Goal: Information Seeking & Learning: Understand process/instructions

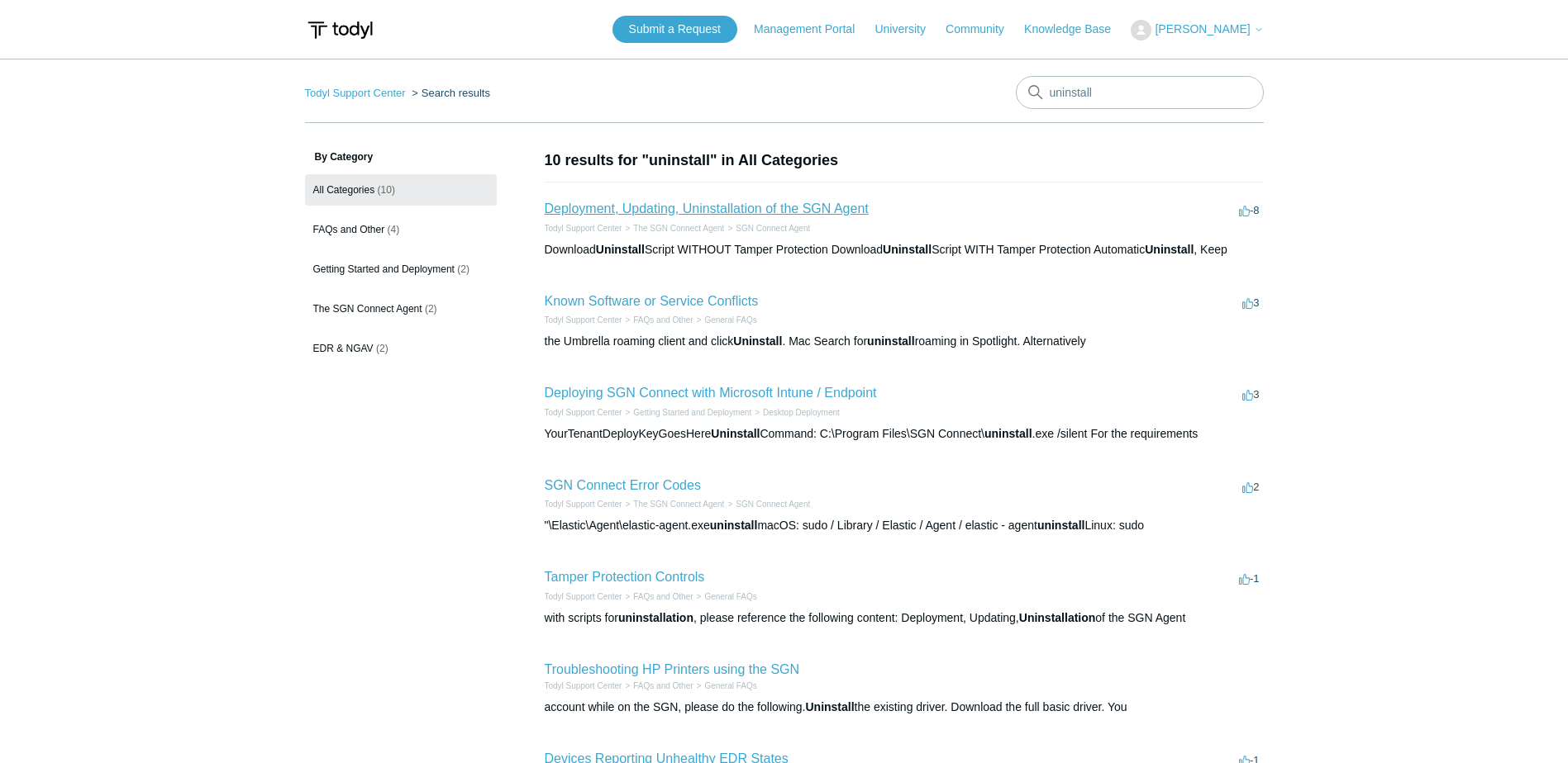
click at [719, 206] on link "Deployment, Updating, Uninstallation of the SGN Agent" at bounding box center [706, 208] width 324 height 14
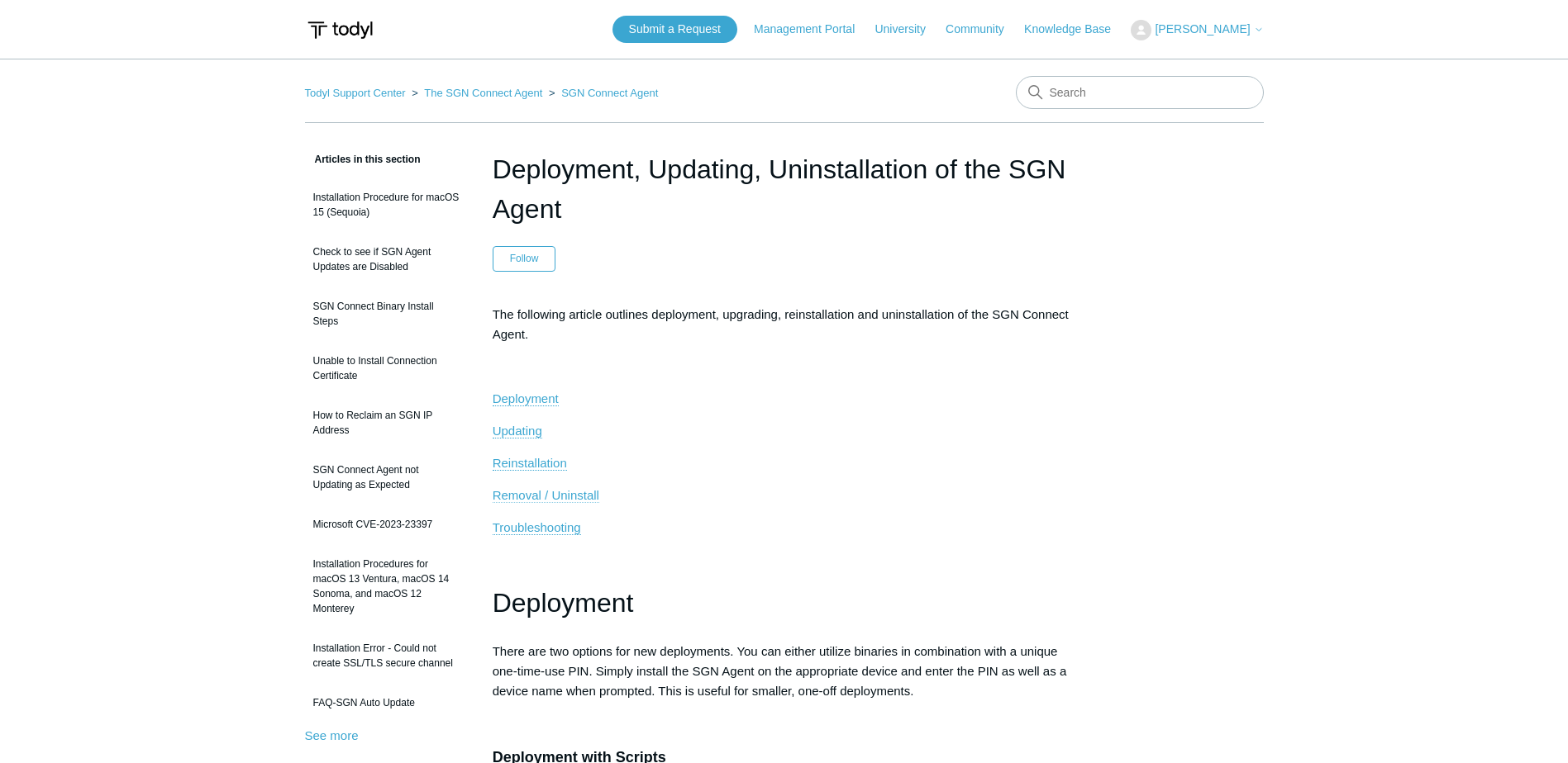
click at [585, 497] on span "Removal / Uninstall" at bounding box center [545, 495] width 107 height 14
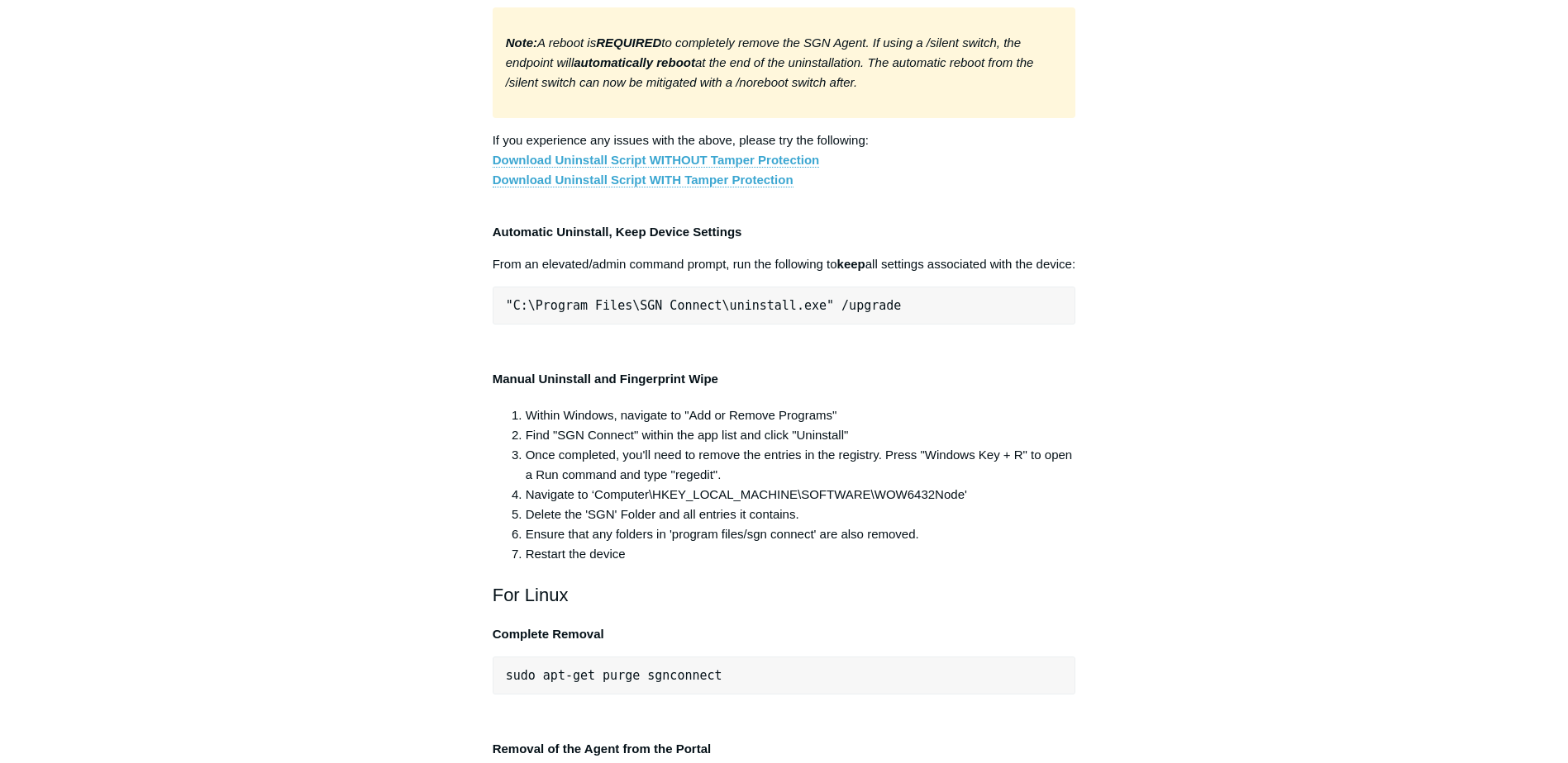
scroll to position [3047, 0]
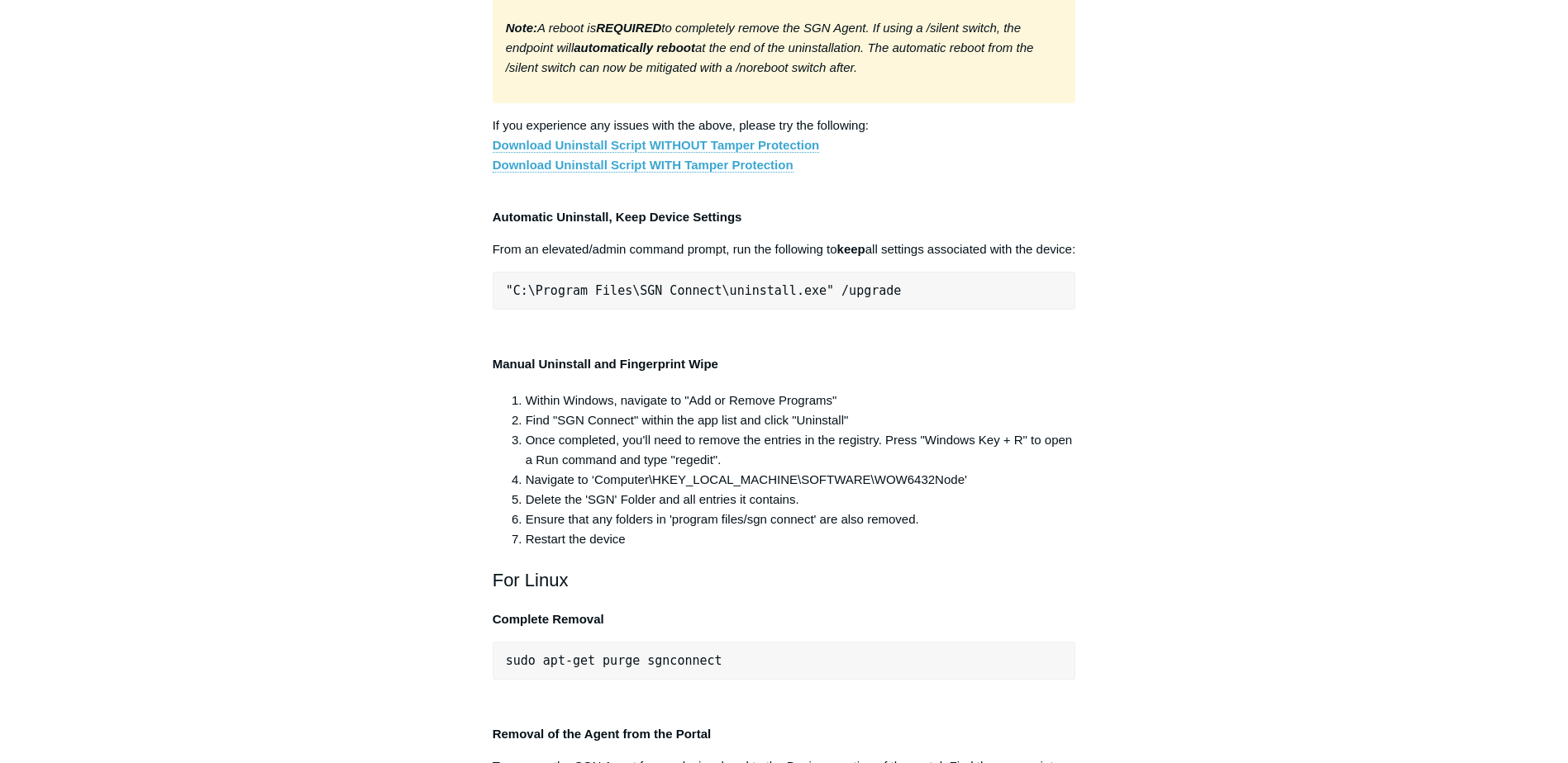
drag, startPoint x: 506, startPoint y: 595, endPoint x: 804, endPoint y: 593, distance: 298.0
drag, startPoint x: 804, startPoint y: 593, endPoint x: 660, endPoint y: 612, distance: 145.2
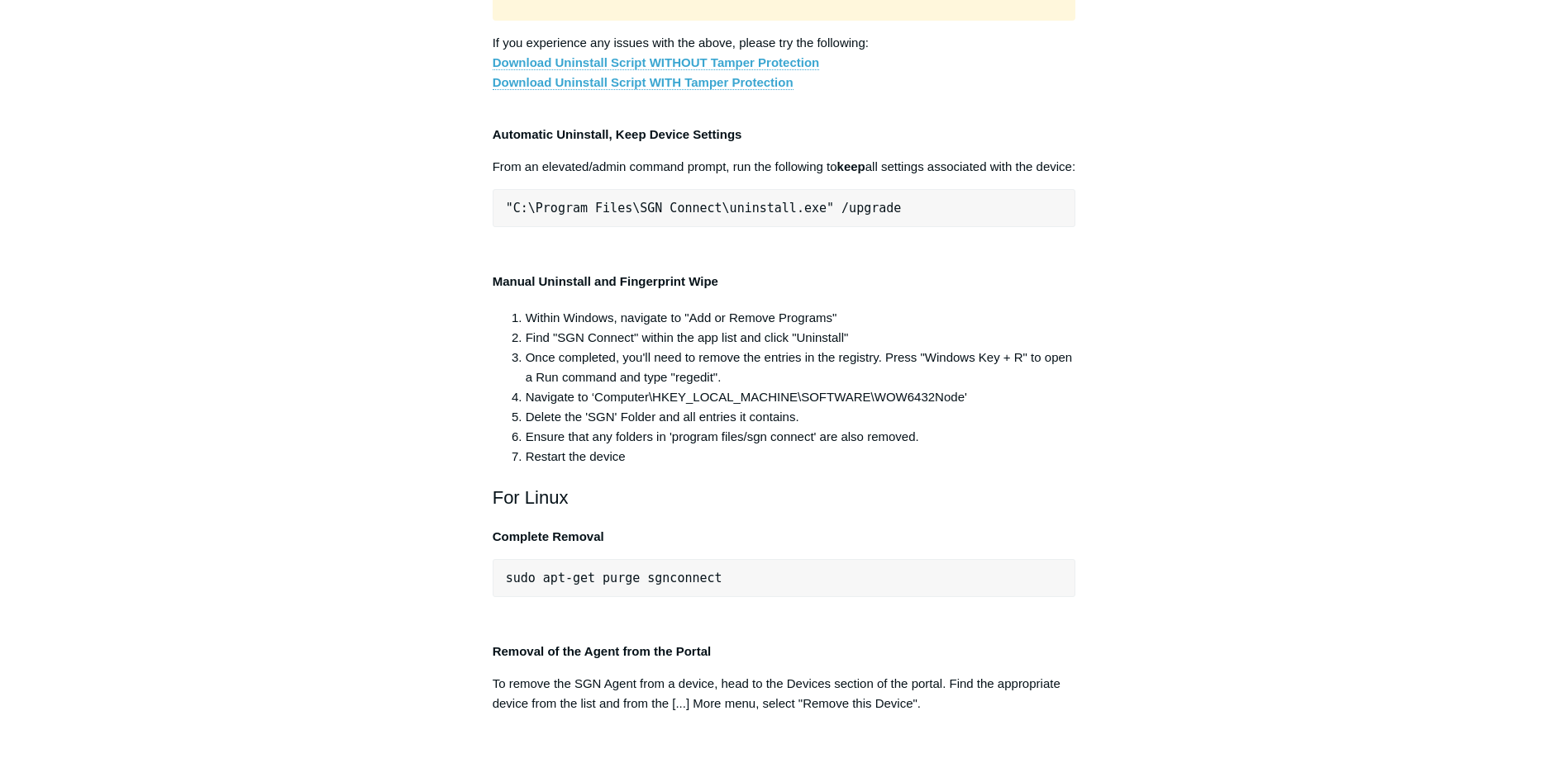
scroll to position [3212, 0]
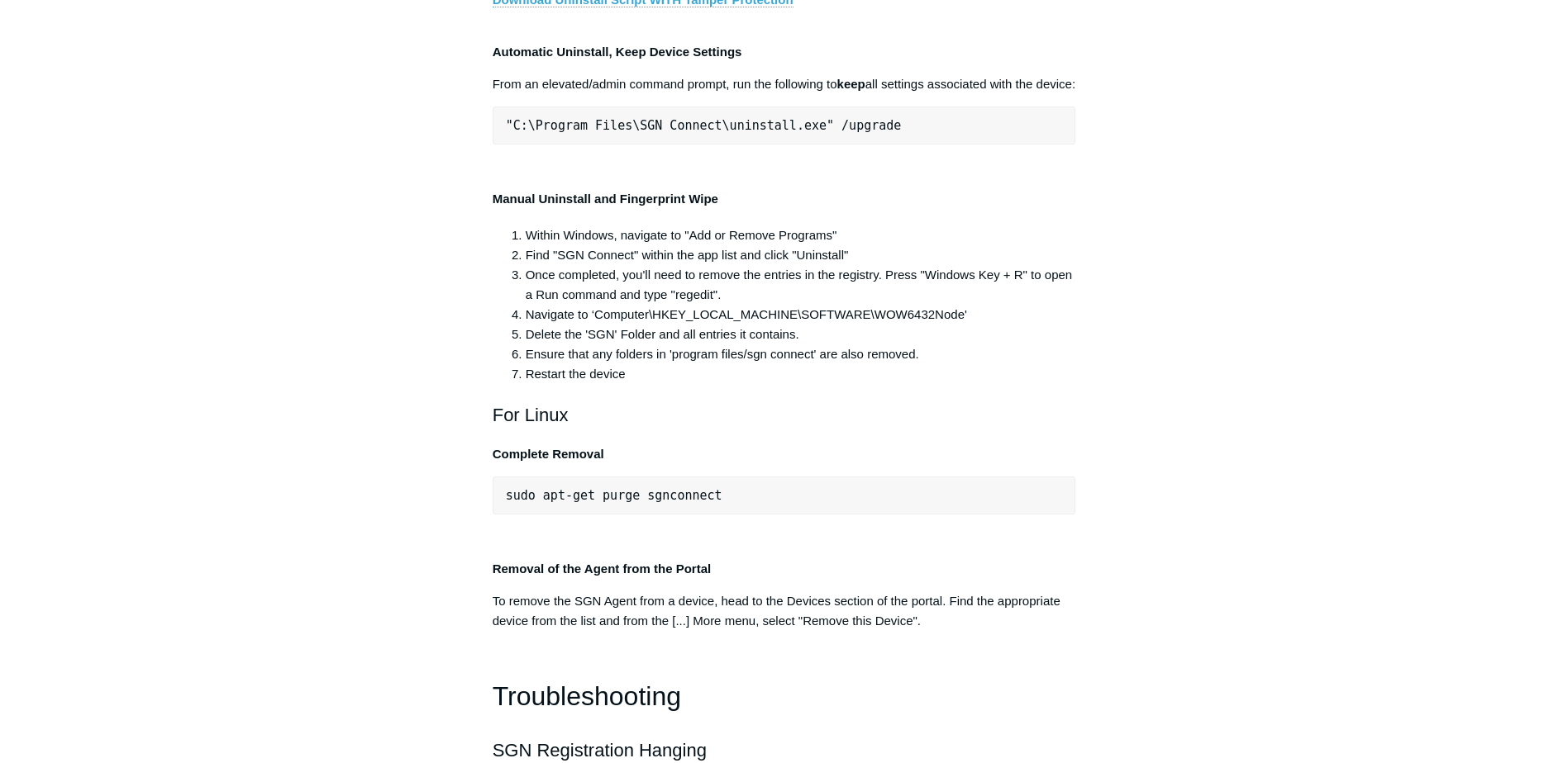
click at [638, 8] on link "Download Uninstall Script WITH Tamper Protection" at bounding box center [643, -1] width 301 height 15
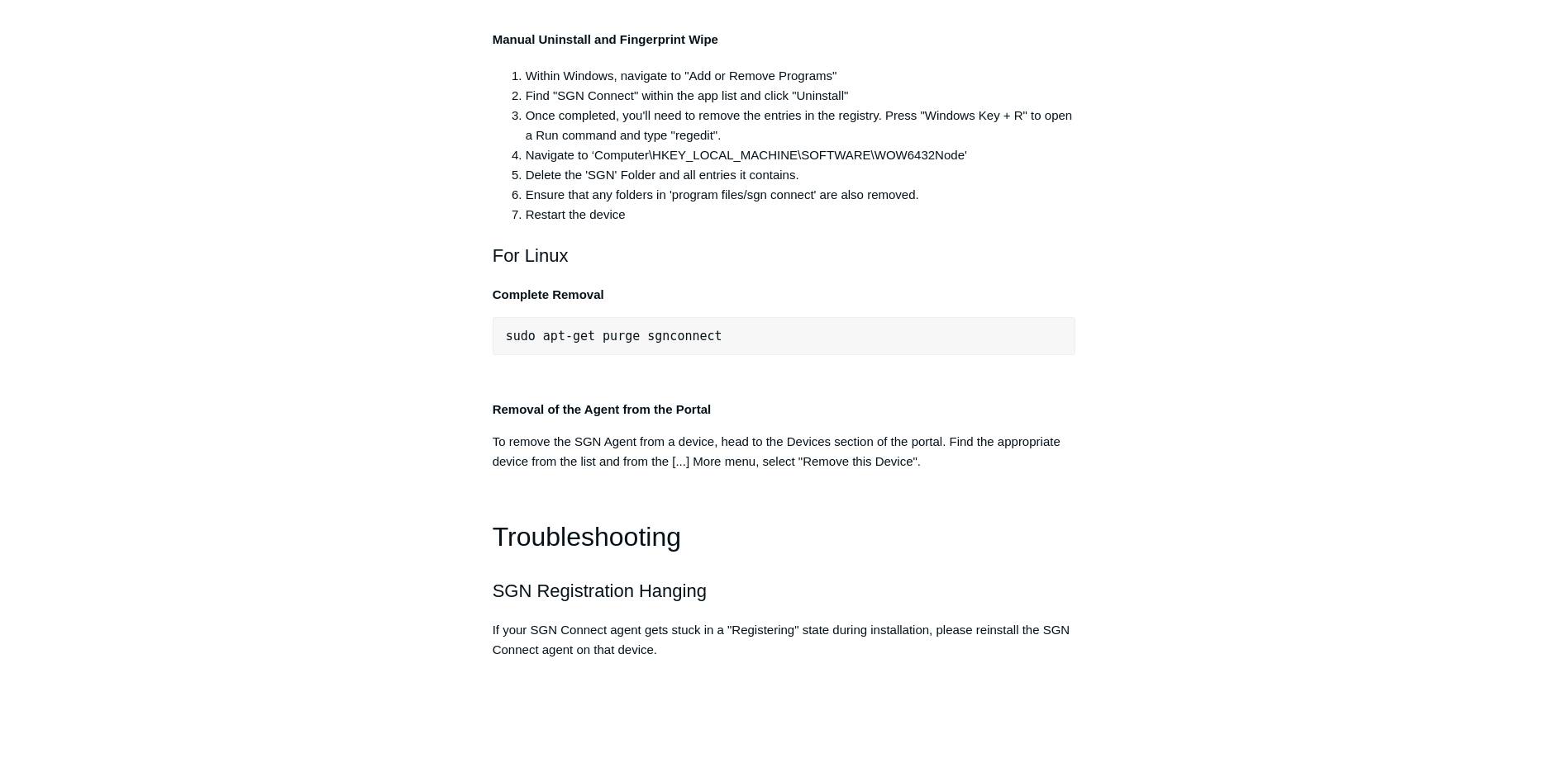
scroll to position [3377, 0]
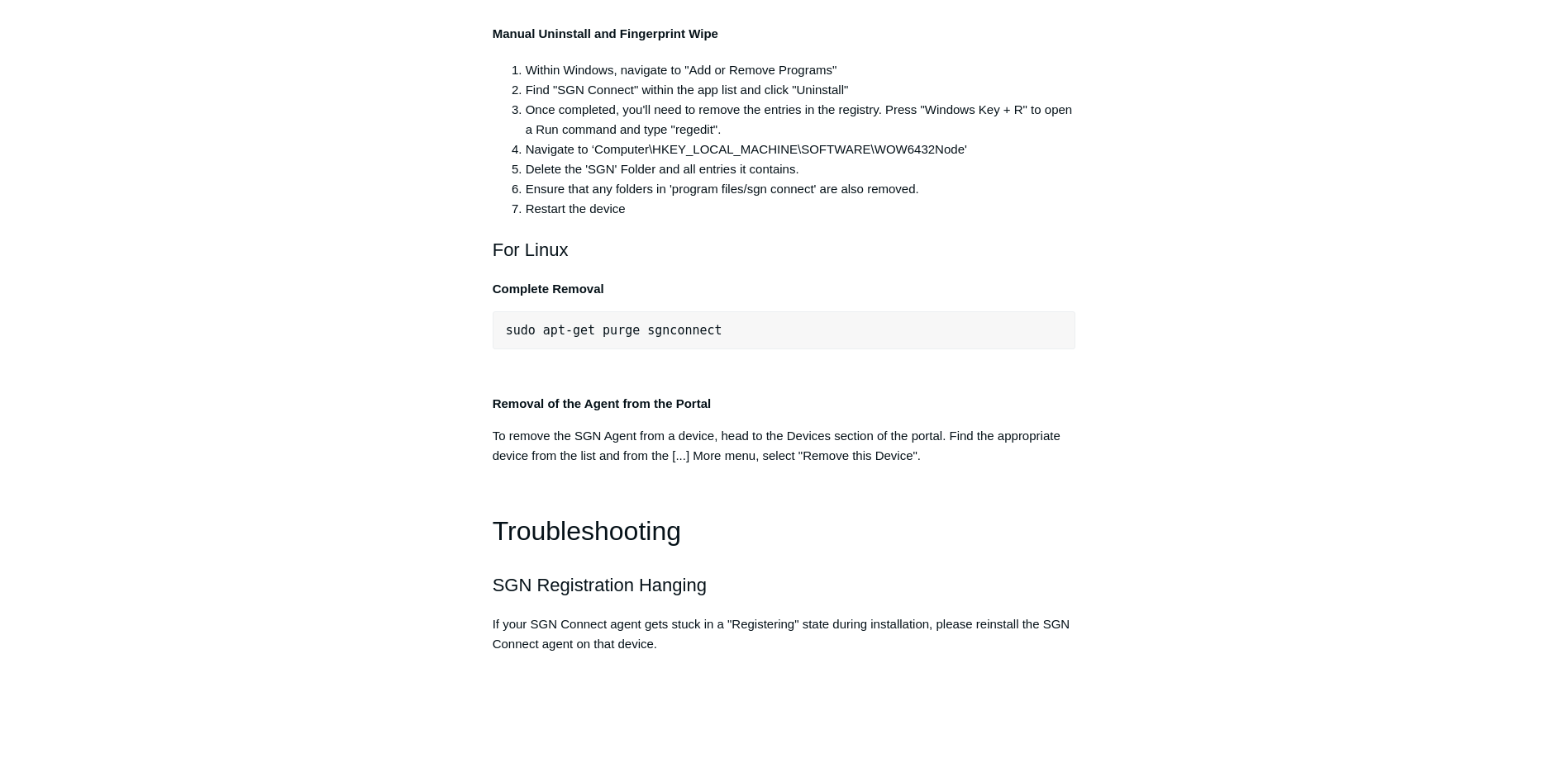
drag, startPoint x: 1057, startPoint y: 267, endPoint x: 479, endPoint y: 270, distance: 578.0
copy pre ""C:\Program Files\SGN Connect\uninstall.exe" /uninstallKey yourMaintenanceKeyHe…"
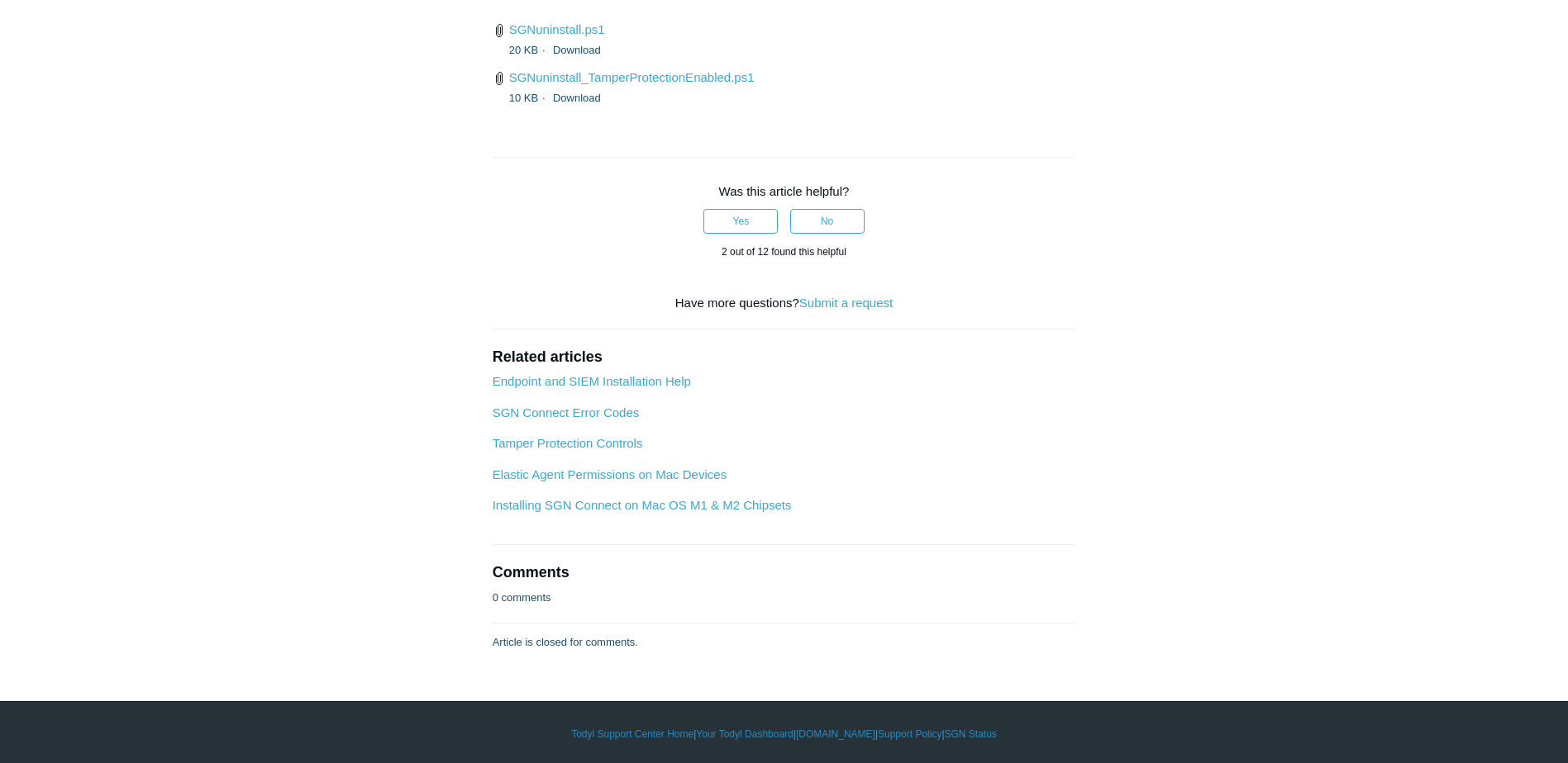
scroll to position [4204, 0]
